Goal: Find specific page/section: Find specific page/section

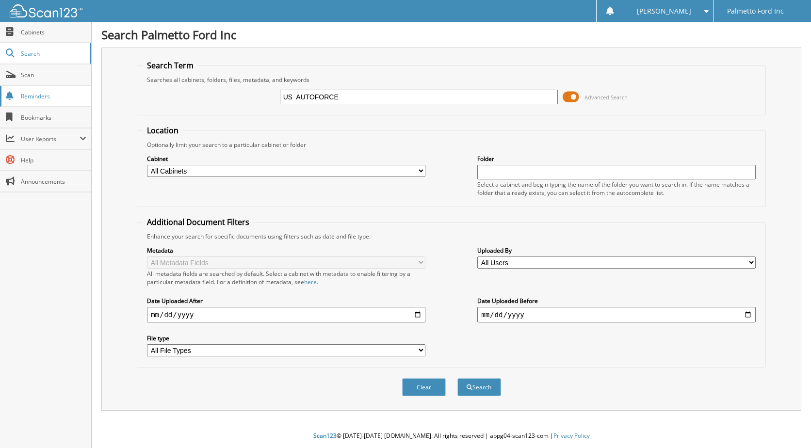
type input "US AUTOFORCE"
click at [457, 378] on button "Search" at bounding box center [479, 387] width 44 height 18
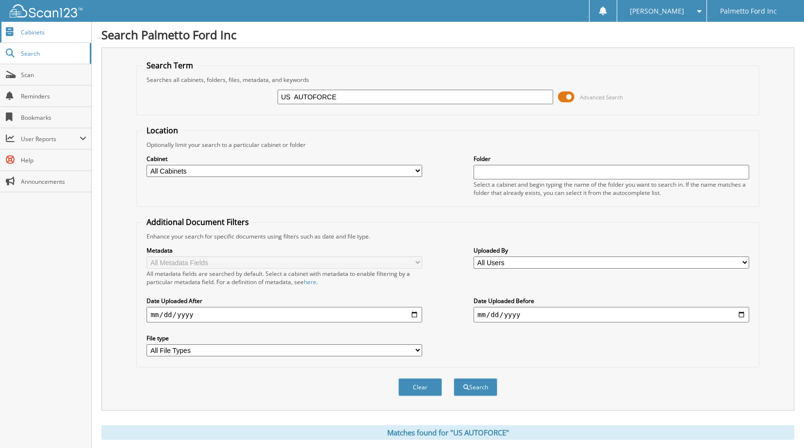
click at [37, 26] on link "Cabinets" at bounding box center [45, 32] width 91 height 21
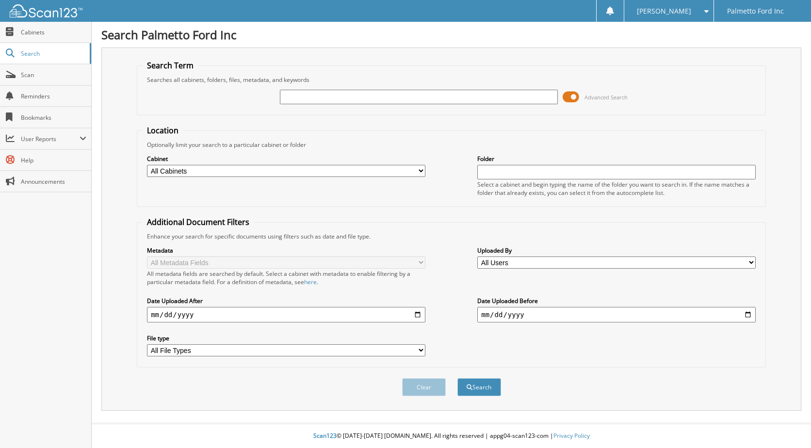
click at [311, 95] on input "text" at bounding box center [419, 97] width 278 height 15
type input "US AUTO"
click at [457, 378] on button "Search" at bounding box center [479, 387] width 44 height 18
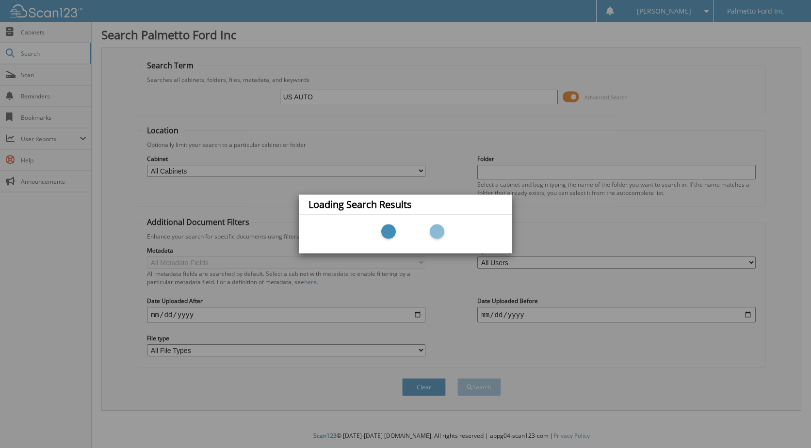
click at [253, 153] on div "Loading Search Results" at bounding box center [405, 224] width 811 height 448
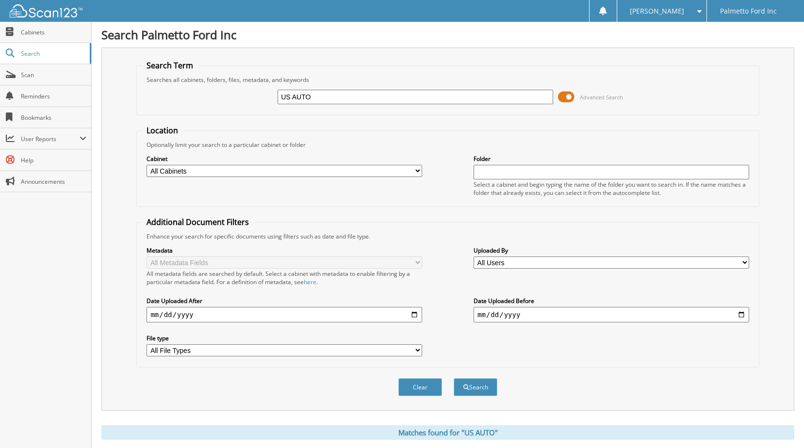
click at [420, 172] on select "All Cabinets 2017 FORD DEALS 2018 FORD DEALS 2021 BODY SHOP 2021 FORD DEALS 202…" at bounding box center [285, 171] width 276 height 12
select select "50932"
click at [147, 165] on select "All Cabinets 2017 FORD DEALS 2018 FORD DEALS 2021 BODY SHOP 2021 FORD DEALS 202…" at bounding box center [285, 171] width 276 height 12
click at [383, 99] on input "US AUTO" at bounding box center [415, 97] width 276 height 15
type input "US AUTOFORCE"
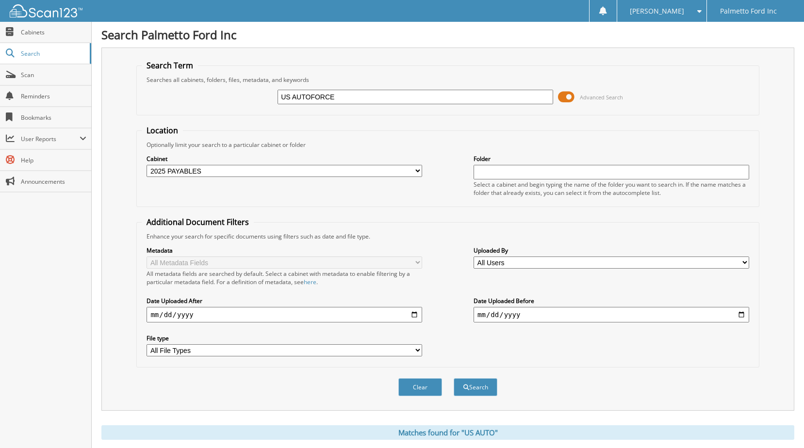
click at [454, 378] on button "Search" at bounding box center [476, 387] width 44 height 18
click at [32, 29] on span "Cabinets" at bounding box center [53, 32] width 65 height 8
